Goal: Task Accomplishment & Management: Complete application form

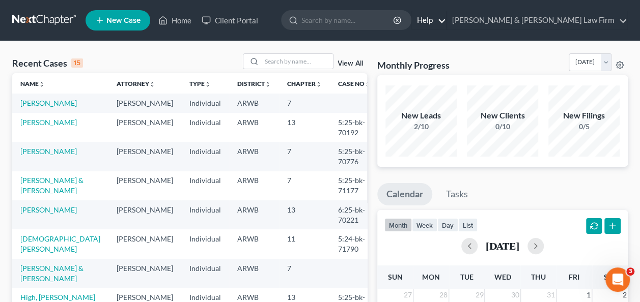
click at [446, 22] on link "Help" at bounding box center [429, 20] width 34 height 18
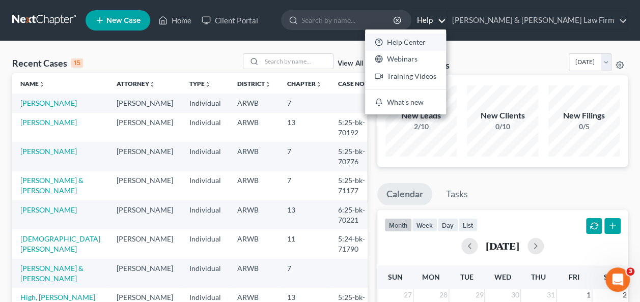
click at [446, 42] on link "Help Center" at bounding box center [405, 42] width 81 height 17
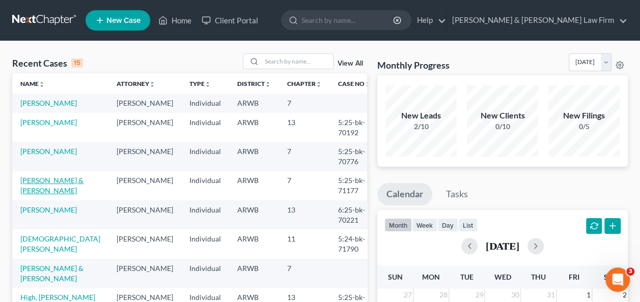
click at [46, 193] on link "[PERSON_NAME] & [PERSON_NAME]" at bounding box center [51, 185] width 63 height 19
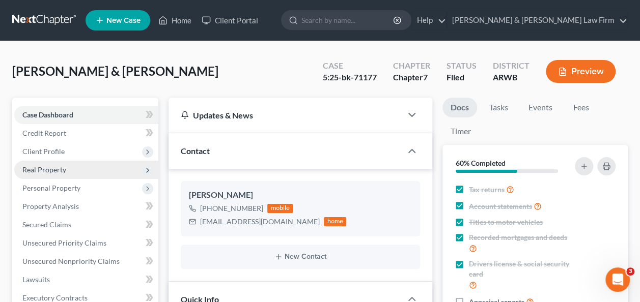
click at [51, 169] on span "Real Property" at bounding box center [44, 169] width 44 height 9
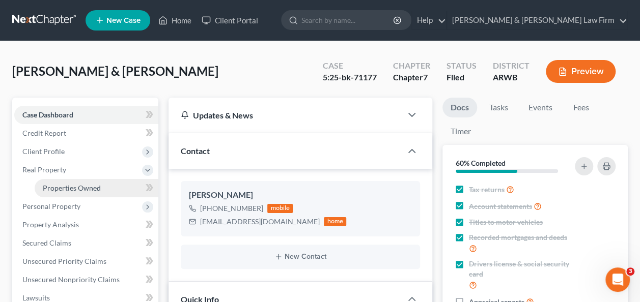
click at [87, 190] on span "Properties Owned" at bounding box center [72, 188] width 58 height 9
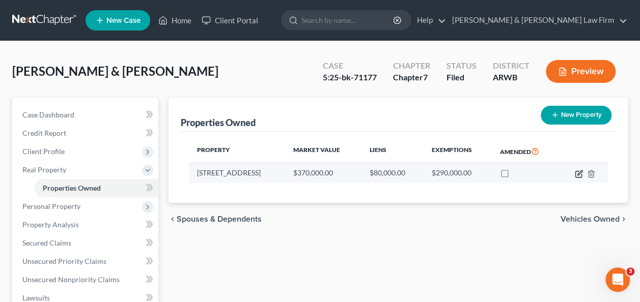
click at [579, 174] on icon "button" at bounding box center [578, 174] width 8 height 8
select select "2"
select select "5"
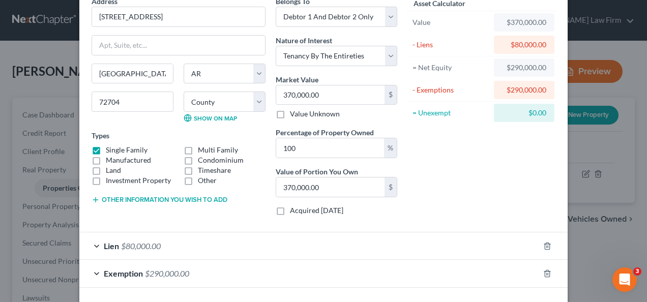
scroll to position [90, 0]
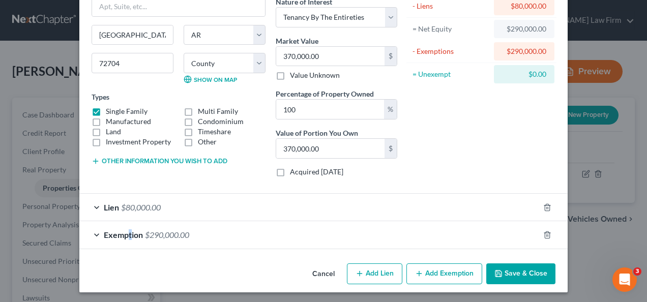
click at [125, 232] on span "Exemption" at bounding box center [123, 235] width 39 height 10
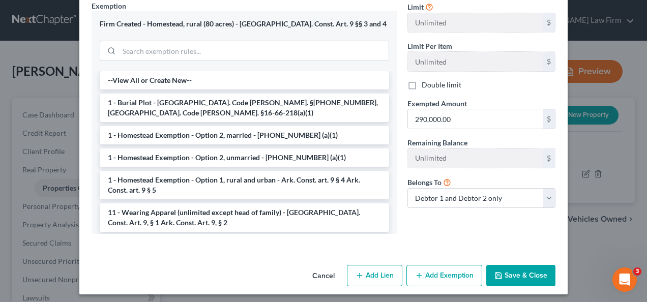
scroll to position [352, 0]
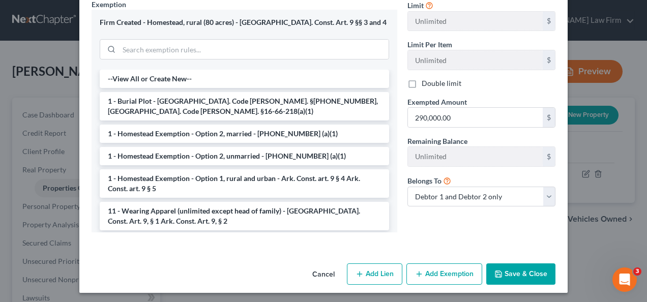
click at [513, 271] on button "Save & Close" at bounding box center [520, 274] width 69 height 21
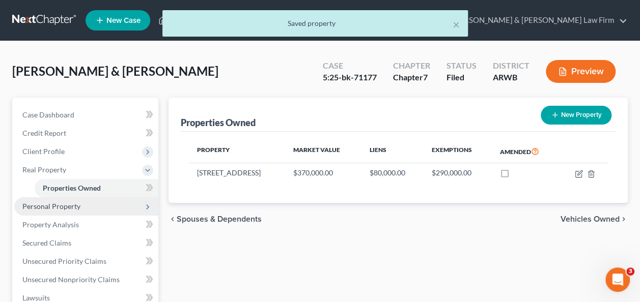
click at [57, 205] on span "Personal Property" at bounding box center [51, 206] width 58 height 9
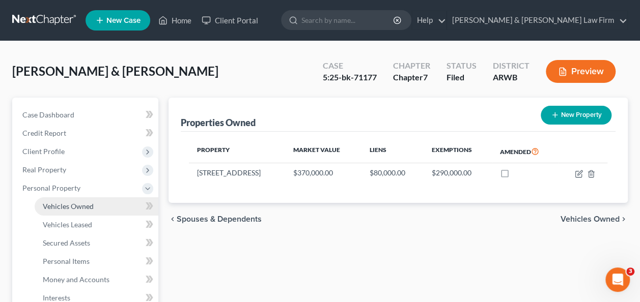
click at [77, 205] on span "Vehicles Owned" at bounding box center [68, 206] width 51 height 9
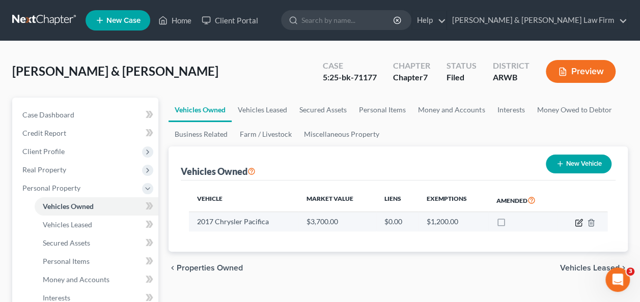
click at [579, 222] on icon "button" at bounding box center [579, 221] width 5 height 5
select select "0"
select select "9"
select select "3"
select select "2"
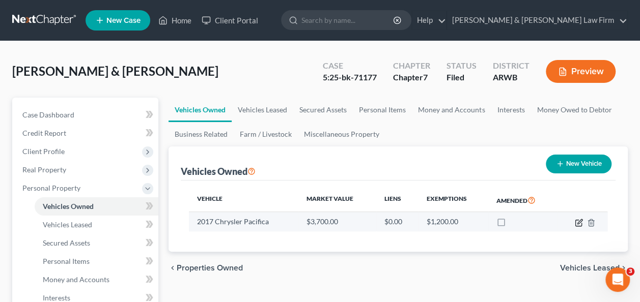
select select "2"
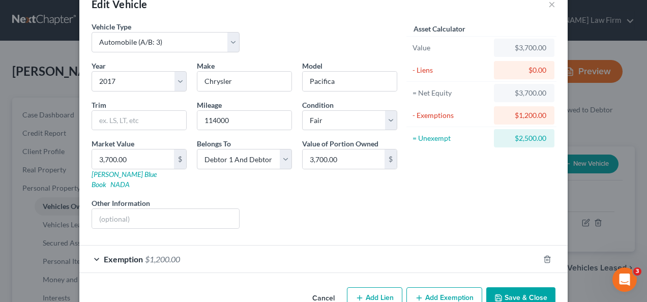
scroll to position [40, 0]
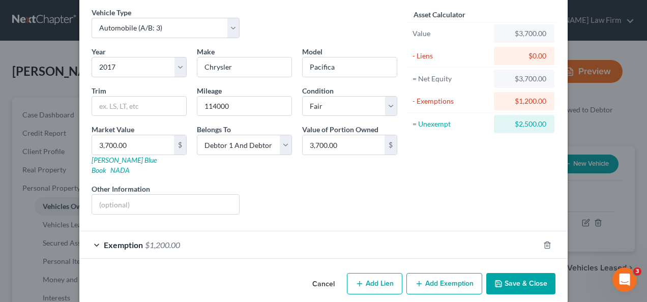
click at [275, 232] on div "Exemption $1,200.00" at bounding box center [309, 245] width 460 height 27
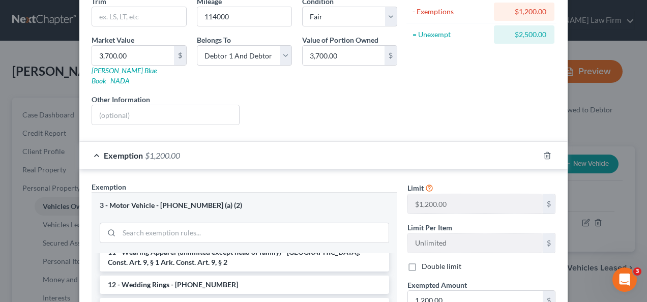
scroll to position [201, 0]
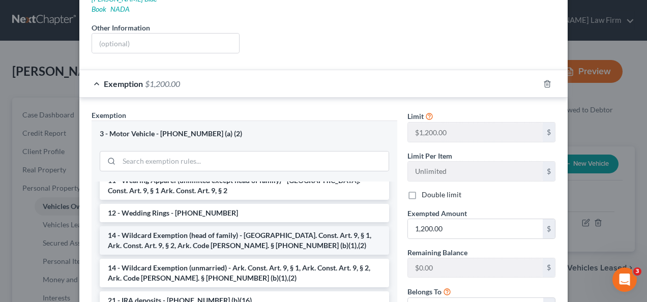
click at [272, 226] on li "14 - Wildcard Exemption (head of family) - [GEOGRAPHIC_DATA]. Const. Art. 9, § …" at bounding box center [245, 240] width 290 height 28
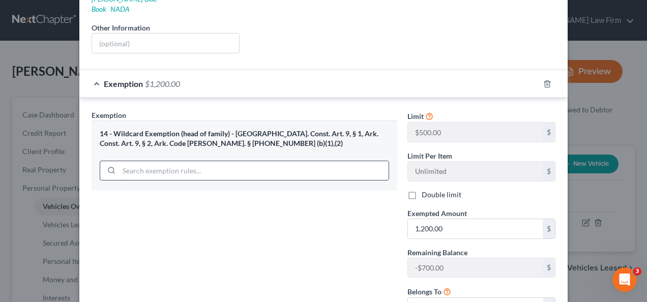
click at [194, 161] on input "search" at bounding box center [254, 170] width 270 height 19
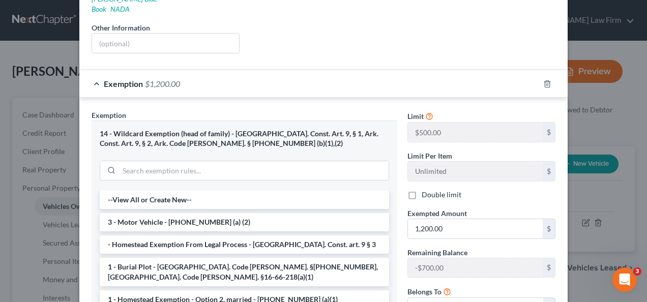
click at [240, 131] on div "14 - Wildcard Exemption (head of family) - [GEOGRAPHIC_DATA]. Const. Art. 9, § …" at bounding box center [245, 138] width 290 height 19
click at [362, 38] on div "Liens Select" at bounding box center [324, 37] width 158 height 31
click at [195, 98] on div "Exemption Set must be selected for CA. Exemption * 14 - Wildcard Exemption (hea…" at bounding box center [323, 234] width 488 height 273
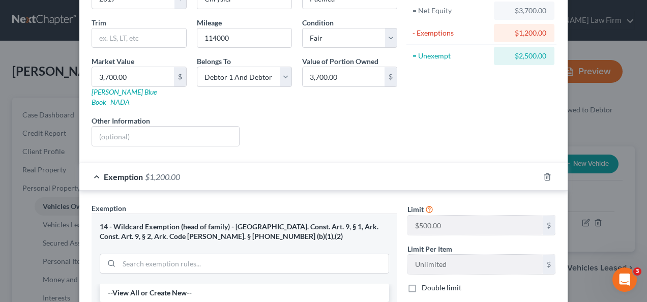
scroll to position [48, 0]
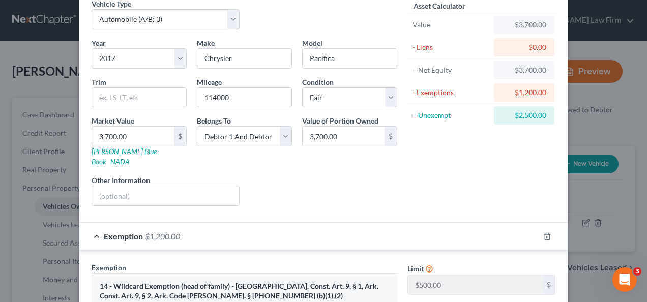
click at [223, 223] on div "Exemption $1,200.00" at bounding box center [309, 236] width 460 height 27
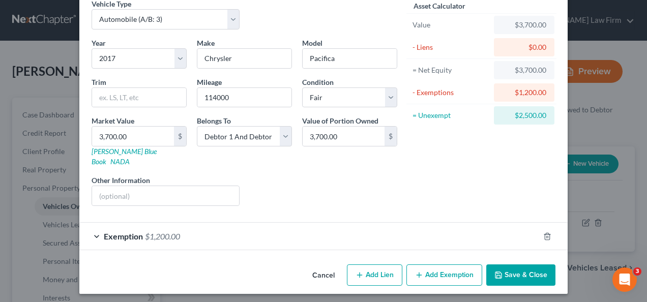
scroll to position [40, 0]
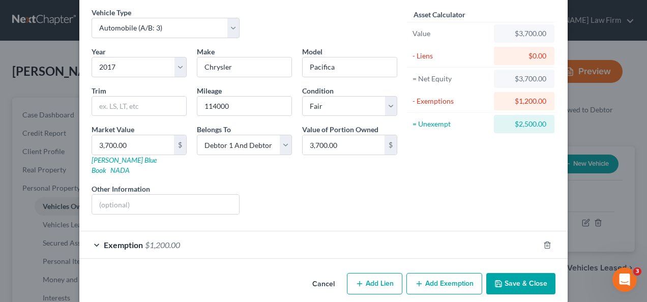
click at [174, 240] on span "$1,200.00" at bounding box center [162, 245] width 35 height 10
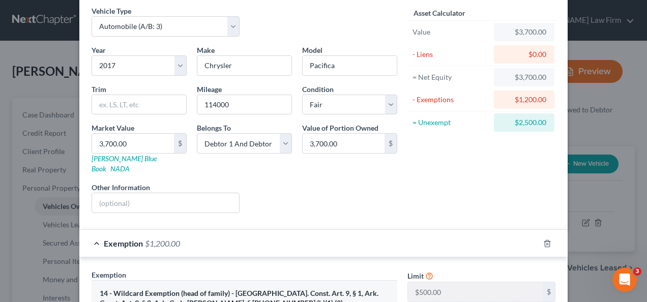
scroll to position [51, 0]
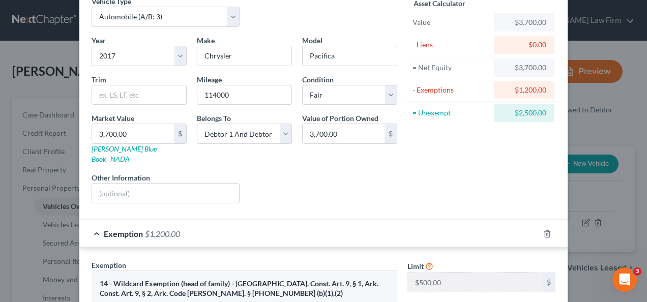
click at [210, 279] on div "14 - Wildcard Exemption (head of family) - [GEOGRAPHIC_DATA]. Const. Art. 9, § …" at bounding box center [245, 288] width 290 height 19
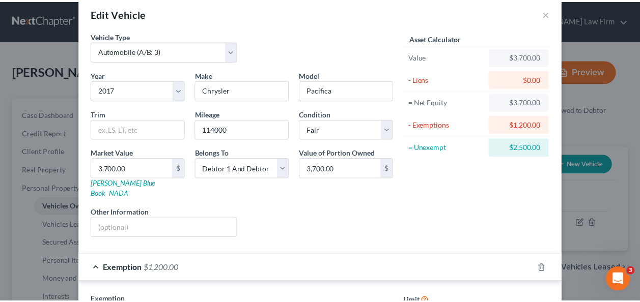
scroll to position [0, 0]
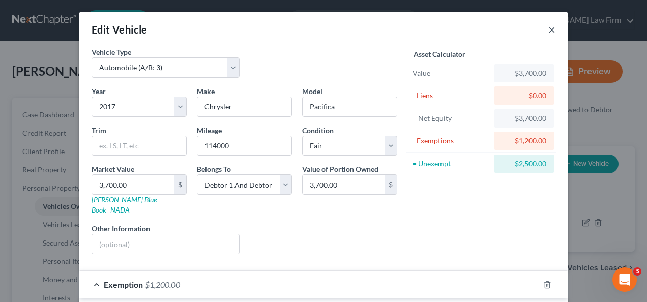
click at [549, 32] on button "×" at bounding box center [552, 29] width 7 height 12
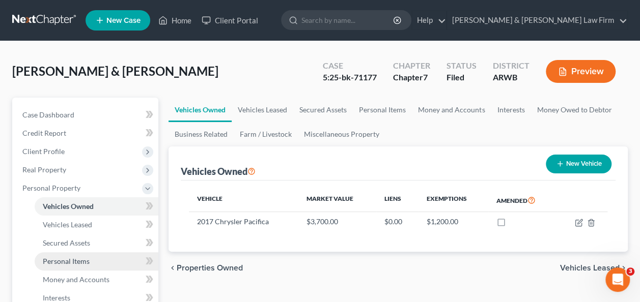
click at [84, 260] on span "Personal Items" at bounding box center [66, 261] width 47 height 9
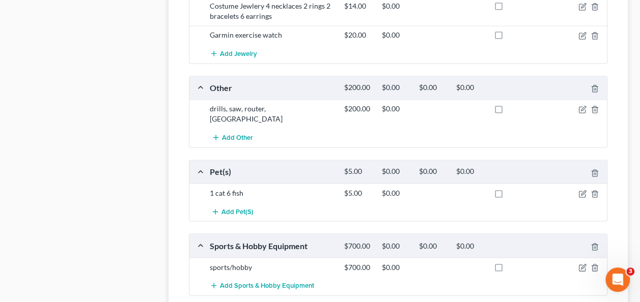
scroll to position [840, 0]
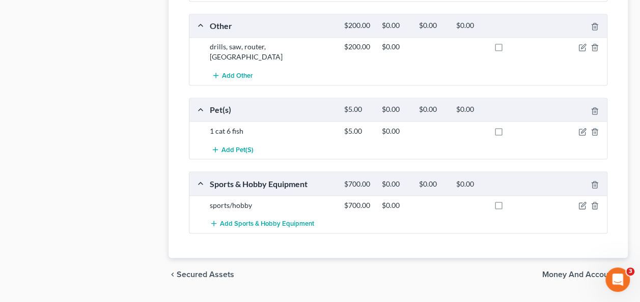
click at [559, 270] on span "Money and Accounts" at bounding box center [580, 274] width 77 height 8
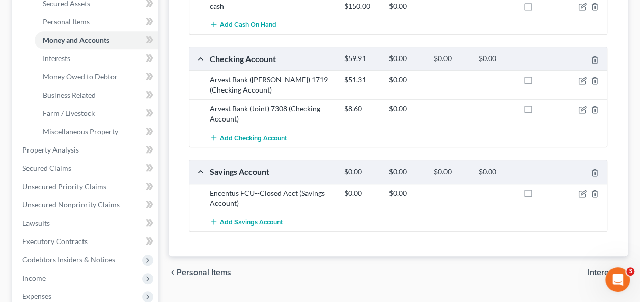
scroll to position [305, 0]
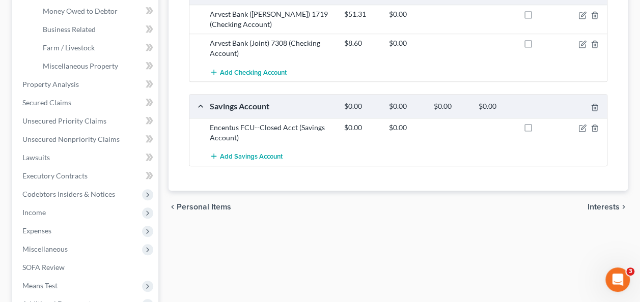
click at [594, 203] on span "Interests" at bounding box center [603, 207] width 32 height 8
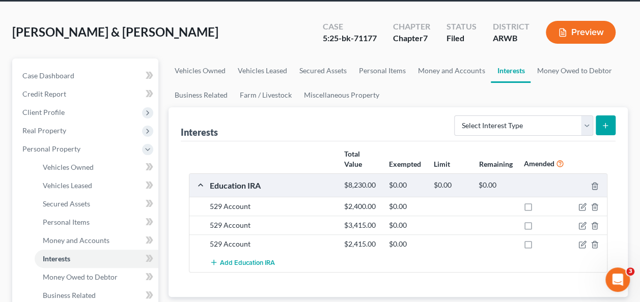
scroll to position [153, 0]
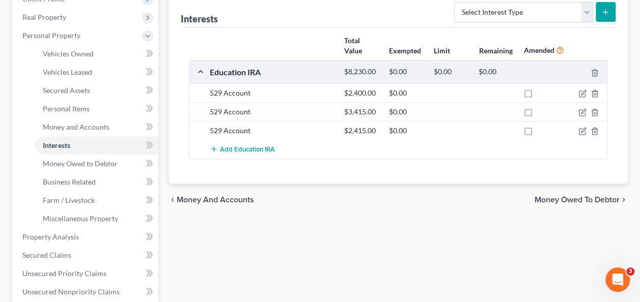
click at [572, 197] on span "Money Owed to Debtor" at bounding box center [576, 200] width 85 height 8
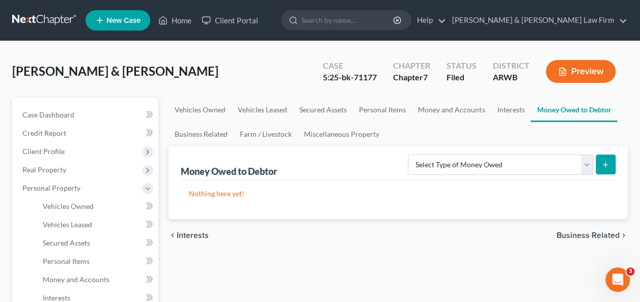
click at [584, 233] on span "Business Related" at bounding box center [587, 236] width 63 height 8
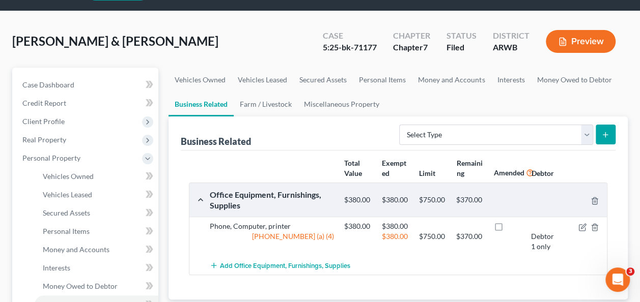
scroll to position [102, 0]
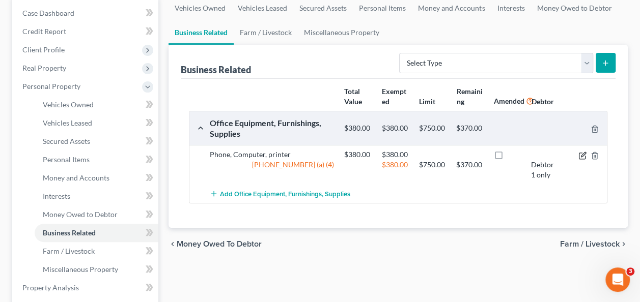
click at [585, 155] on icon "button" at bounding box center [582, 156] width 6 height 6
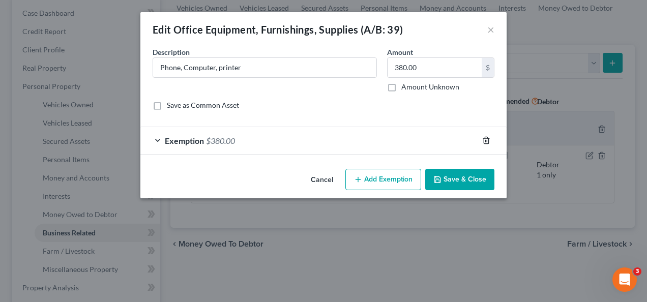
click at [485, 139] on icon "button" at bounding box center [486, 140] width 8 height 8
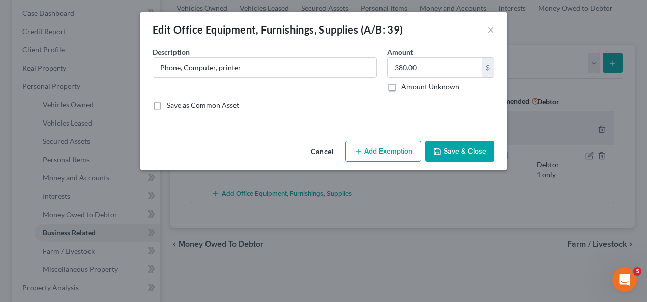
click at [462, 147] on button "Save & Close" at bounding box center [459, 151] width 69 height 21
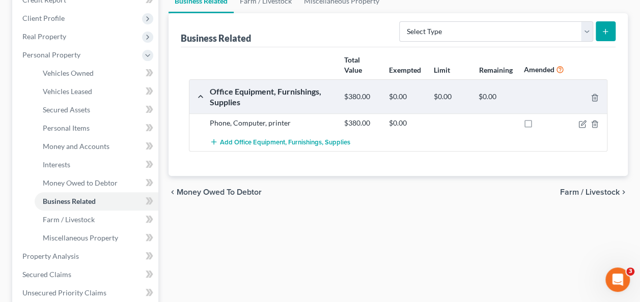
scroll to position [0, 0]
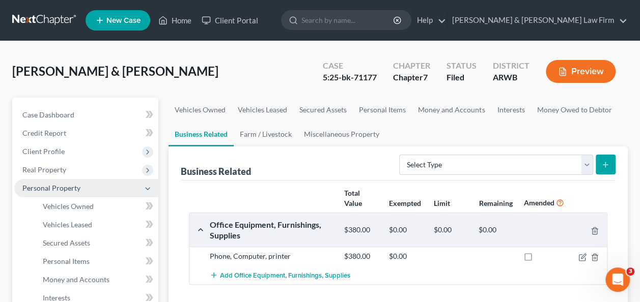
click at [57, 184] on span "Personal Property" at bounding box center [51, 188] width 58 height 9
click at [89, 189] on span "Personal Property" at bounding box center [86, 188] width 144 height 18
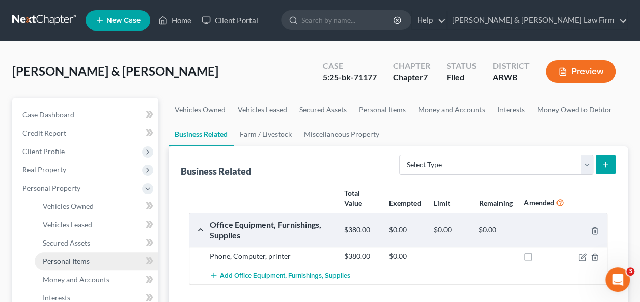
click at [78, 261] on span "Personal Items" at bounding box center [66, 261] width 47 height 9
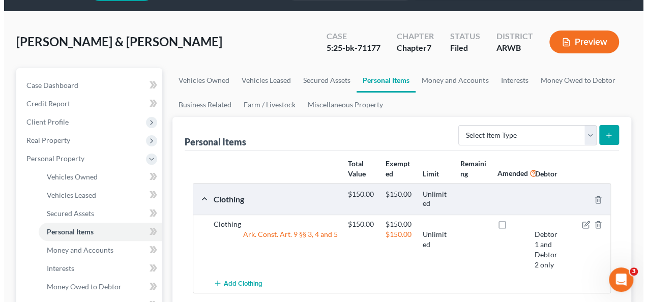
scroll to position [51, 0]
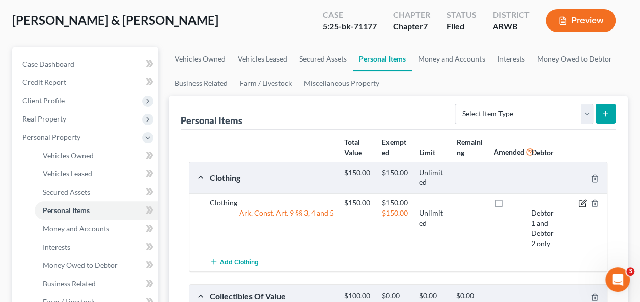
click at [581, 203] on icon "button" at bounding box center [583, 202] width 5 height 5
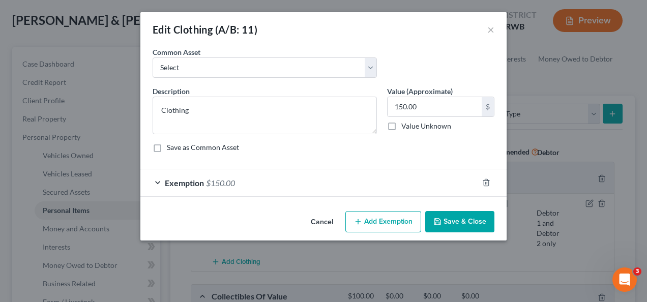
click at [329, 181] on div "Exemption $150.00" at bounding box center [309, 182] width 338 height 27
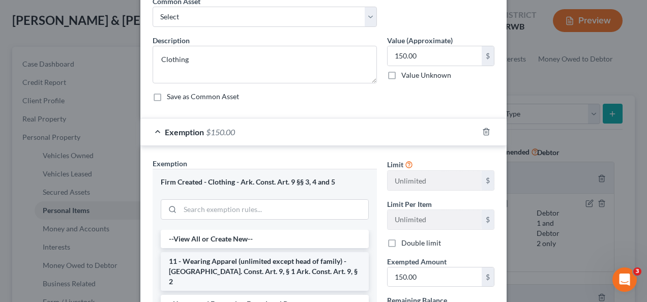
click at [248, 262] on li "11 - Wearing Apparel (unlimited except head of family) - [GEOGRAPHIC_DATA]. Con…" at bounding box center [265, 271] width 208 height 39
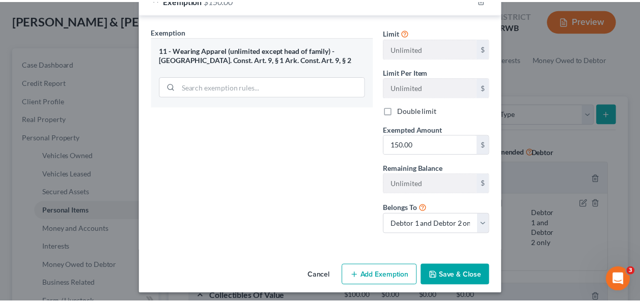
scroll to position [185, 0]
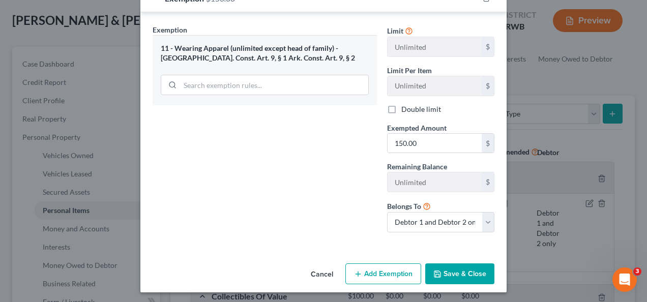
click at [455, 271] on button "Save & Close" at bounding box center [459, 274] width 69 height 21
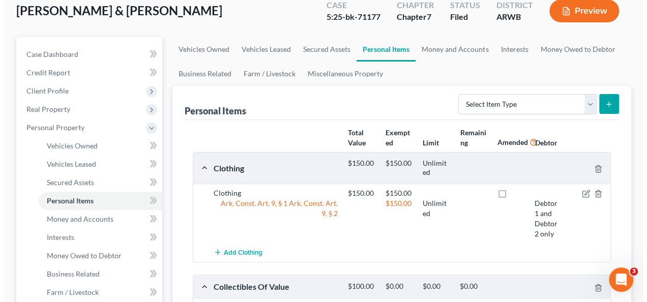
scroll to position [0, 0]
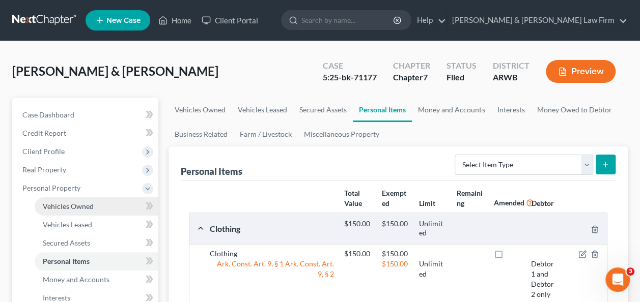
click at [88, 207] on span "Vehicles Owned" at bounding box center [68, 206] width 51 height 9
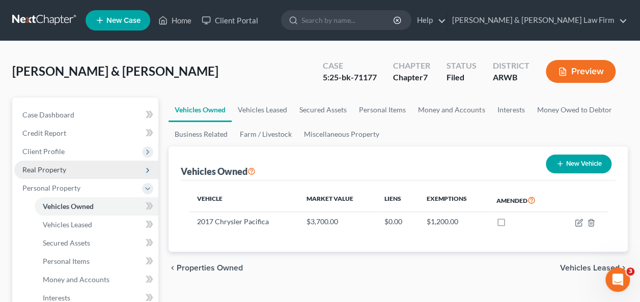
click at [55, 172] on span "Real Property" at bounding box center [44, 169] width 44 height 9
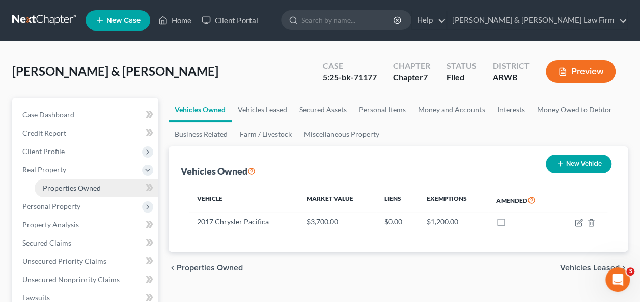
click at [69, 188] on span "Properties Owned" at bounding box center [72, 188] width 58 height 9
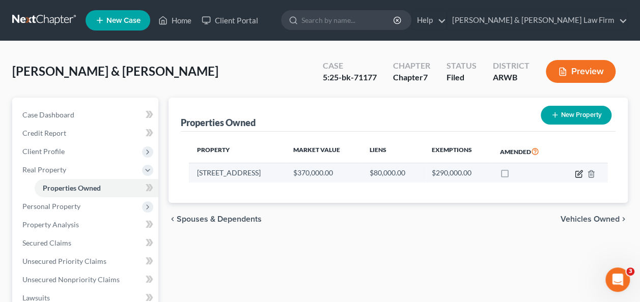
click at [580, 171] on icon "button" at bounding box center [578, 174] width 8 height 8
select select "2"
select select "71"
select select "2"
select select "5"
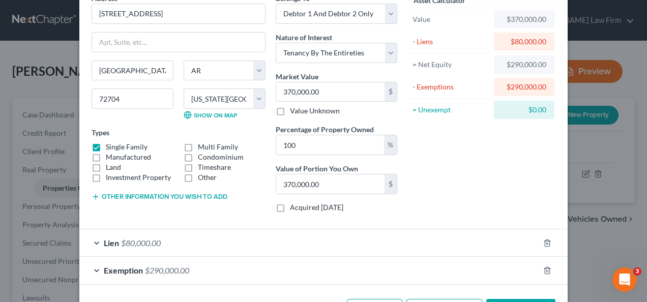
scroll to position [90, 0]
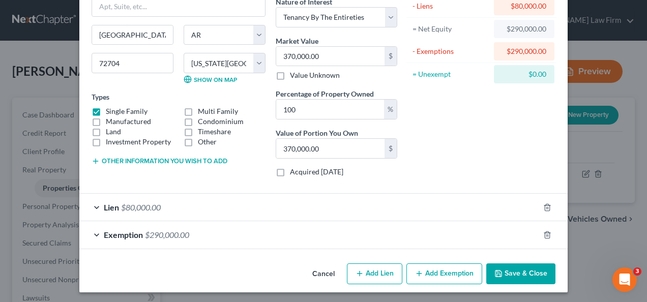
click at [205, 233] on div "Exemption $290,000.00" at bounding box center [309, 234] width 460 height 27
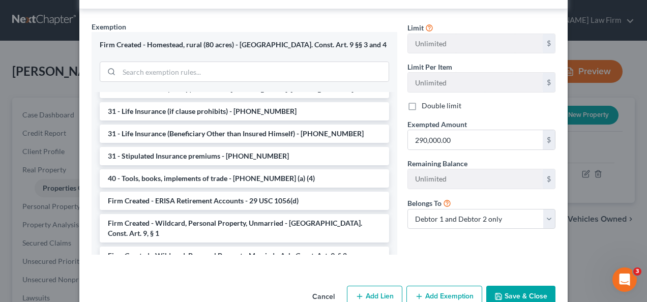
scroll to position [352, 0]
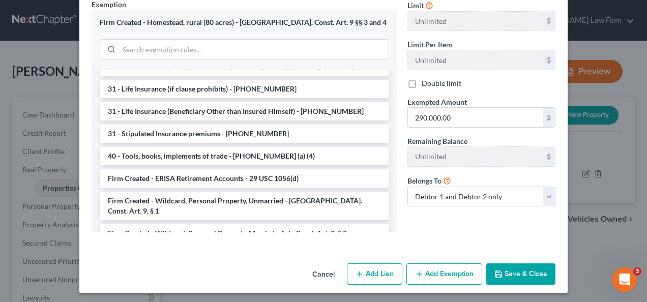
click at [511, 273] on button "Save & Close" at bounding box center [520, 274] width 69 height 21
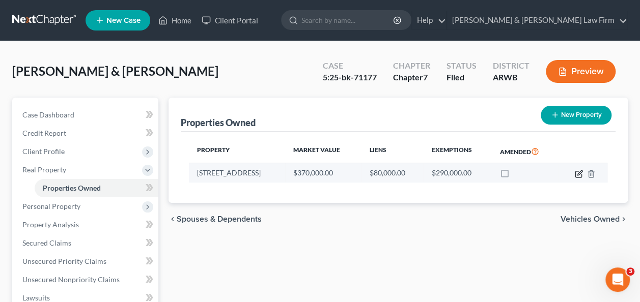
click at [575, 175] on icon "button" at bounding box center [578, 174] width 6 height 6
select select "2"
select select "71"
select select "2"
select select "5"
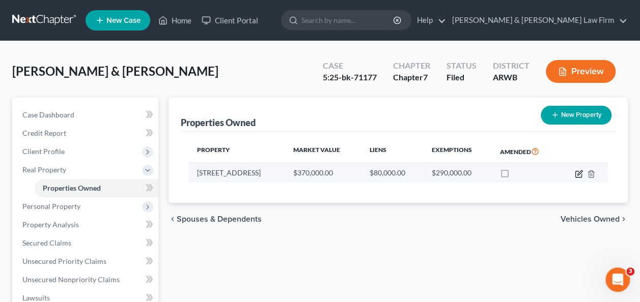
select select "2"
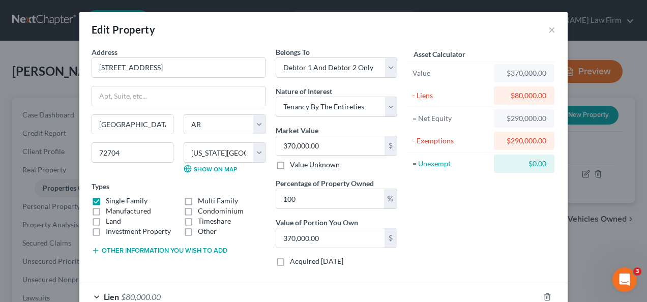
scroll to position [90, 0]
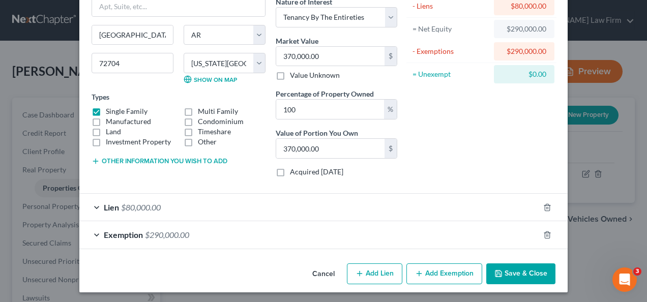
click at [369, 231] on div "Exemption $290,000.00" at bounding box center [309, 234] width 460 height 27
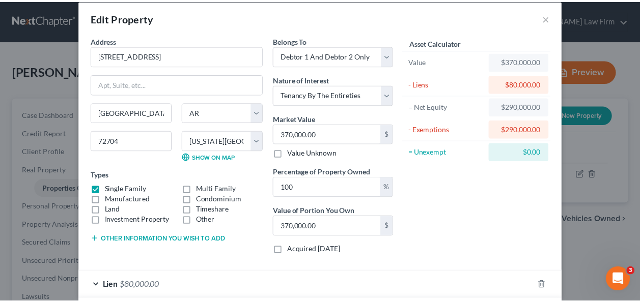
scroll to position [0, 0]
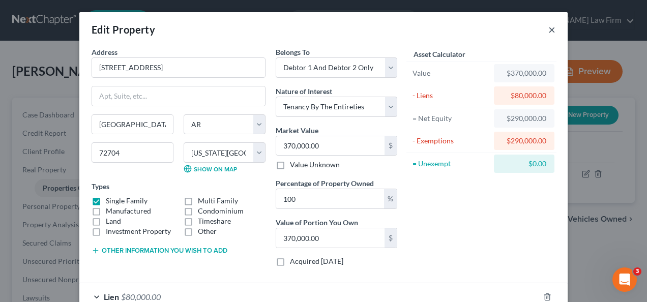
click at [549, 29] on button "×" at bounding box center [552, 29] width 7 height 12
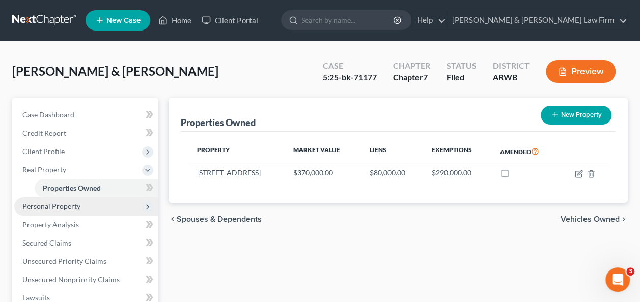
click at [79, 203] on span "Personal Property" at bounding box center [51, 206] width 58 height 9
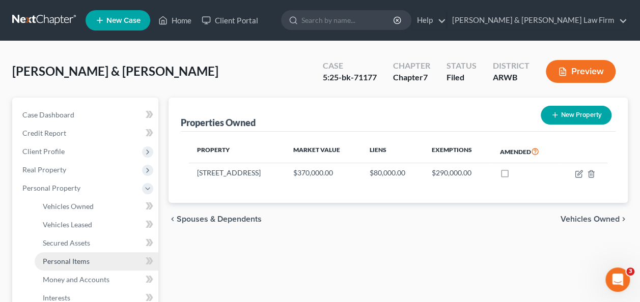
click at [78, 259] on span "Personal Items" at bounding box center [66, 261] width 47 height 9
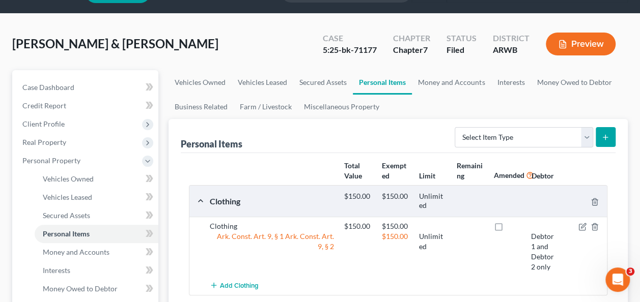
scroll to position [51, 0]
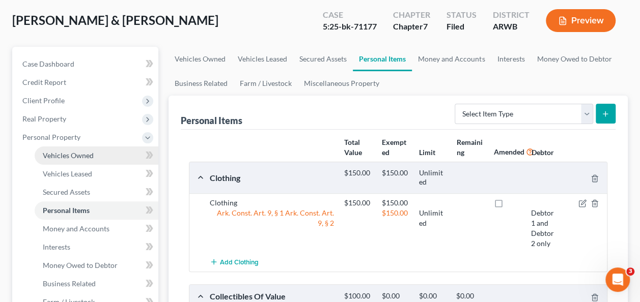
click at [82, 154] on span "Vehicles Owned" at bounding box center [68, 155] width 51 height 9
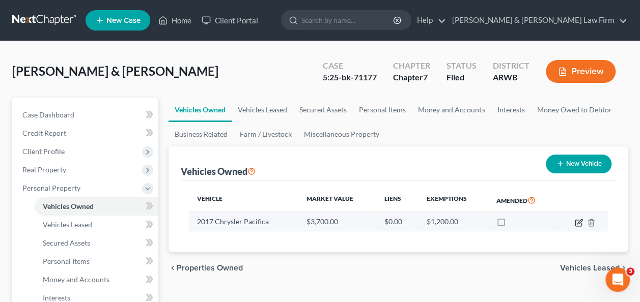
click at [579, 222] on icon "button" at bounding box center [579, 221] width 5 height 5
select select "0"
select select "9"
select select "3"
select select "2"
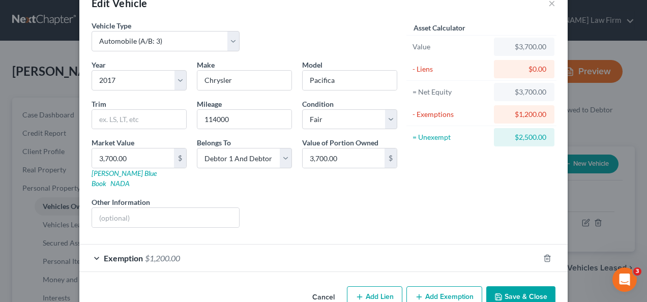
scroll to position [40, 0]
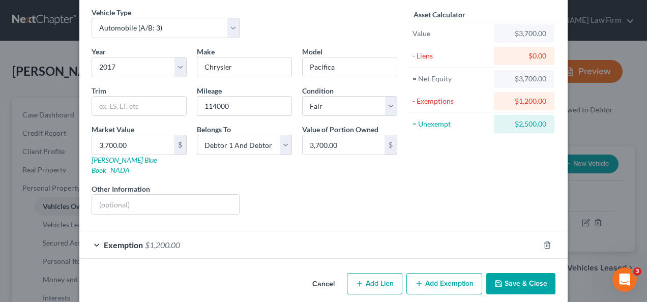
click at [248, 235] on div "Exemption $1,200.00" at bounding box center [309, 245] width 460 height 27
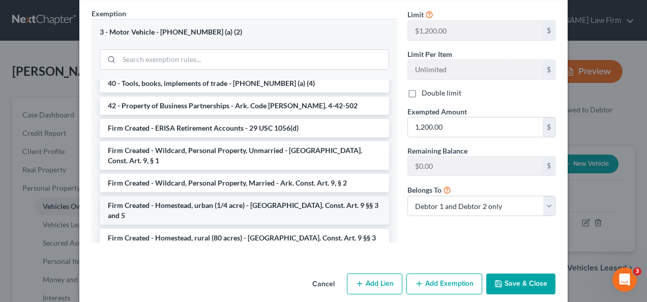
scroll to position [798, 0]
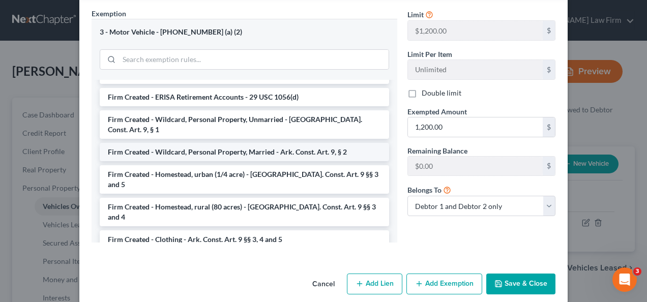
click at [195, 143] on li "Firm Created - Wildcard, Personal Property, Married - Ark. Const. Art. 9, § 2" at bounding box center [245, 152] width 290 height 18
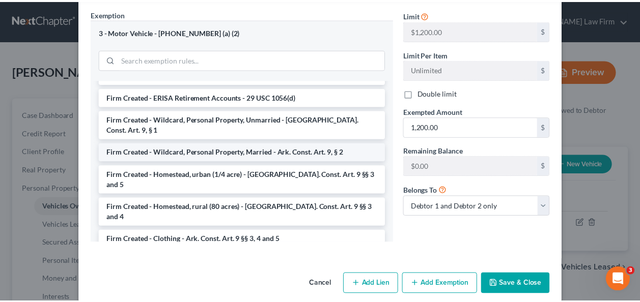
scroll to position [275, 0]
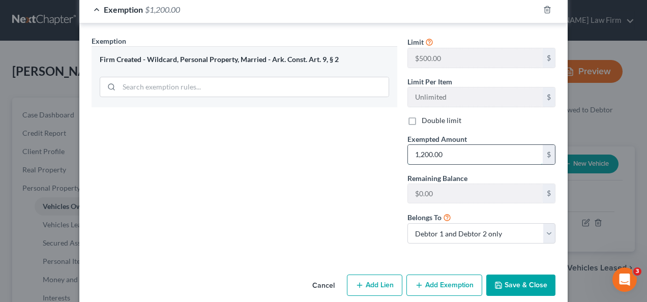
click at [421, 145] on input "1,200.00" at bounding box center [475, 154] width 135 height 19
type input "1,000.00"
click at [509, 275] on button "Save & Close" at bounding box center [520, 285] width 69 height 21
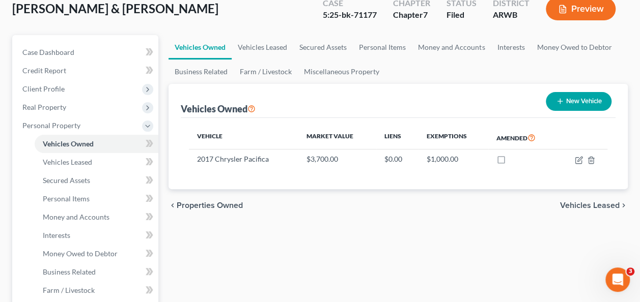
scroll to position [0, 0]
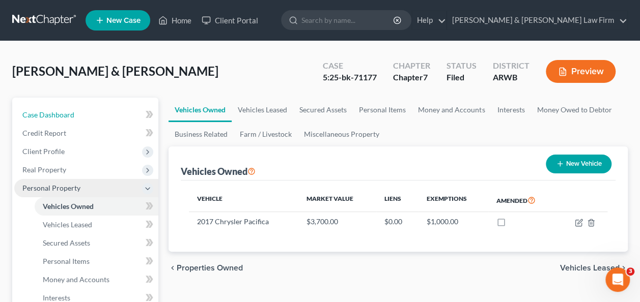
drag, startPoint x: 54, startPoint y: 112, endPoint x: 114, endPoint y: 183, distance: 93.5
click at [54, 112] on span "Case Dashboard" at bounding box center [48, 114] width 52 height 9
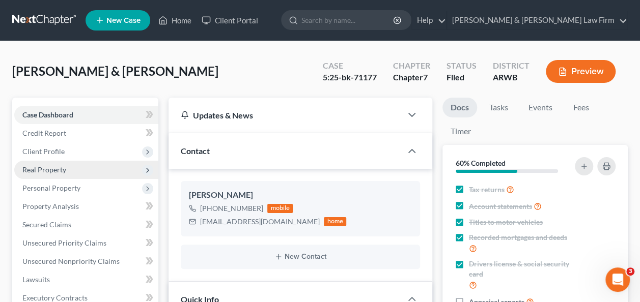
click at [55, 170] on span "Real Property" at bounding box center [44, 169] width 44 height 9
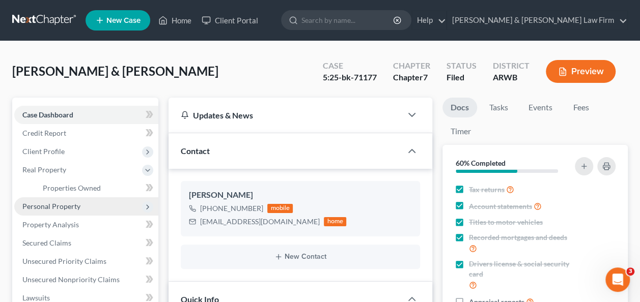
click at [59, 206] on span "Personal Property" at bounding box center [51, 206] width 58 height 9
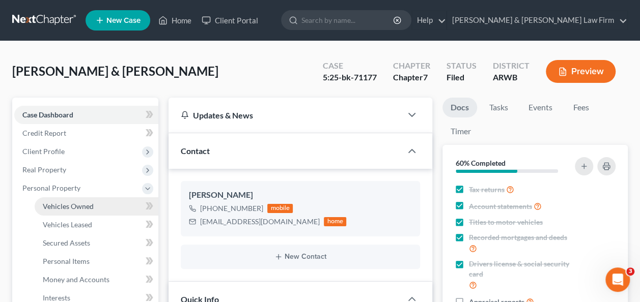
click at [64, 207] on span "Vehicles Owned" at bounding box center [68, 206] width 51 height 9
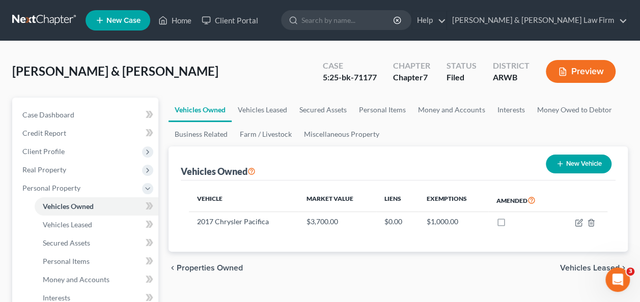
click at [581, 71] on button "Preview" at bounding box center [580, 71] width 70 height 23
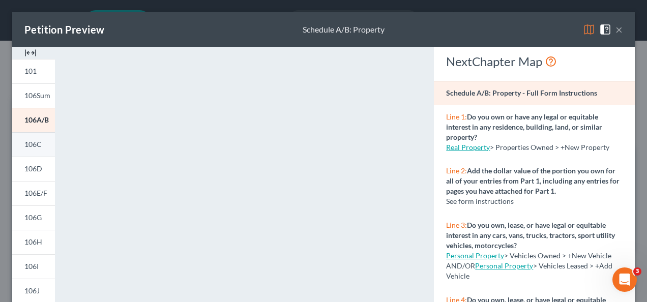
click at [34, 146] on span "106C" at bounding box center [32, 144] width 17 height 9
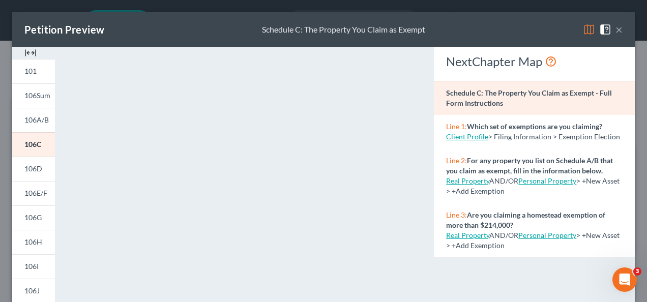
click at [616, 27] on button "×" at bounding box center [619, 29] width 7 height 12
